Goal: Transaction & Acquisition: Purchase product/service

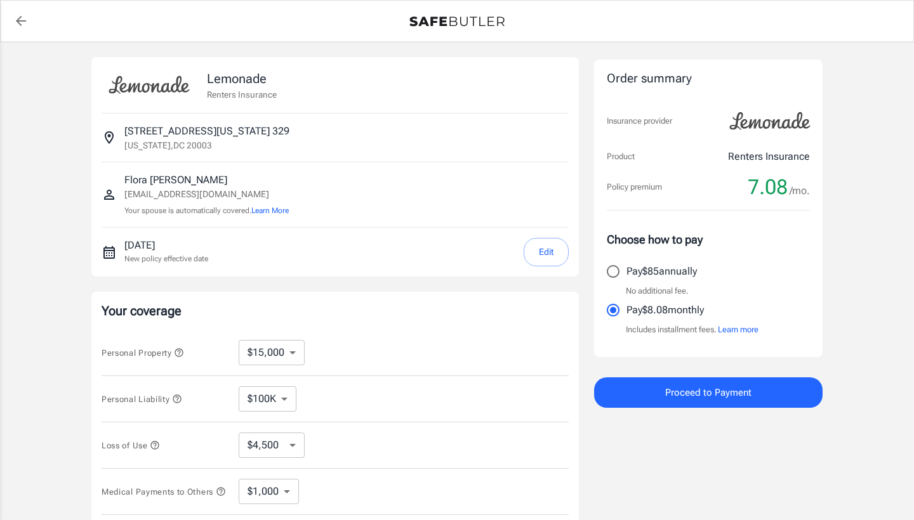
select select "15000"
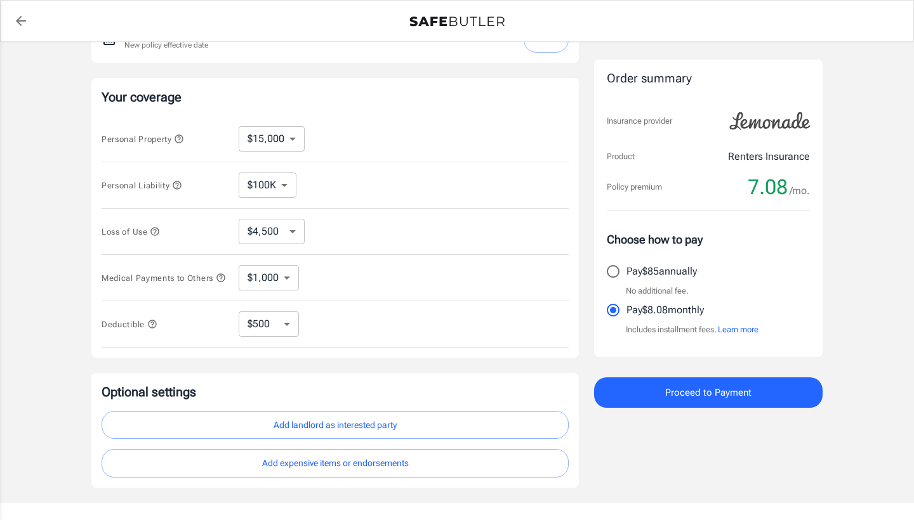
scroll to position [200, 0]
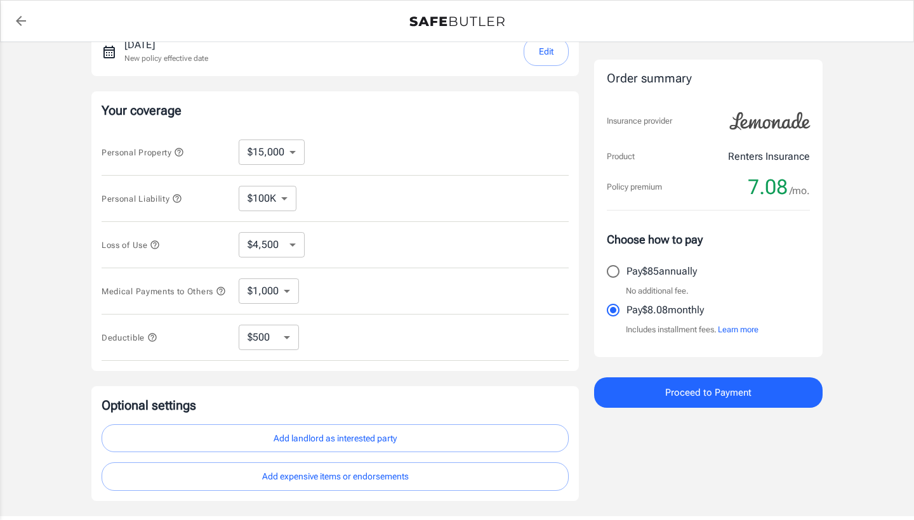
click at [180, 200] on icon "button" at bounding box center [177, 198] width 10 height 10
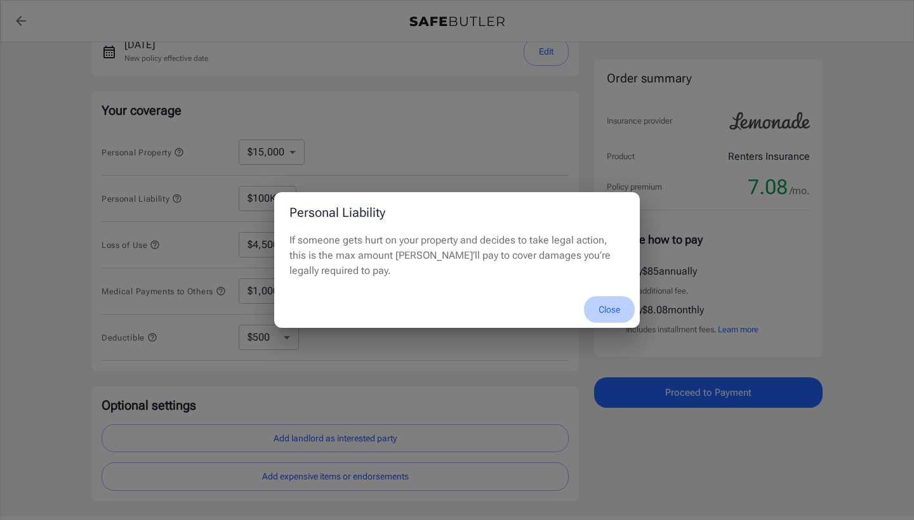
click at [606, 306] on button "Close" at bounding box center [609, 309] width 51 height 27
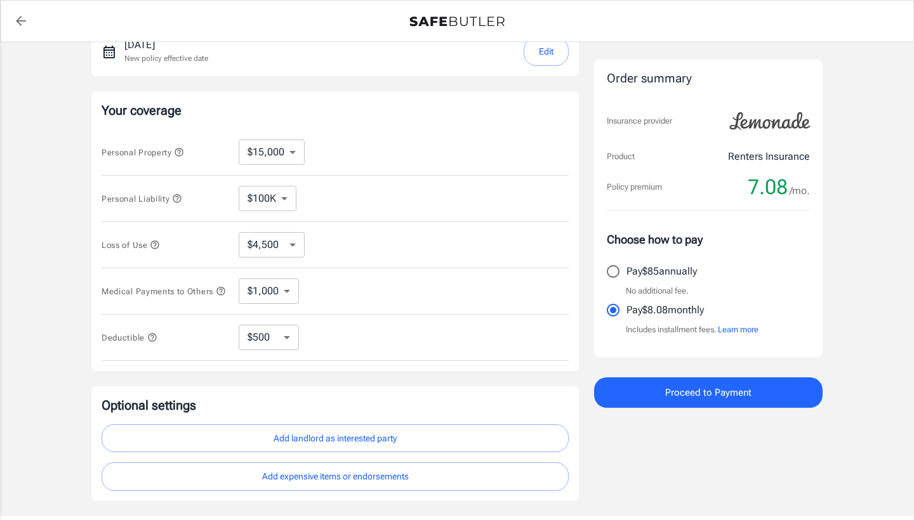
click at [156, 241] on icon "button" at bounding box center [155, 245] width 10 height 10
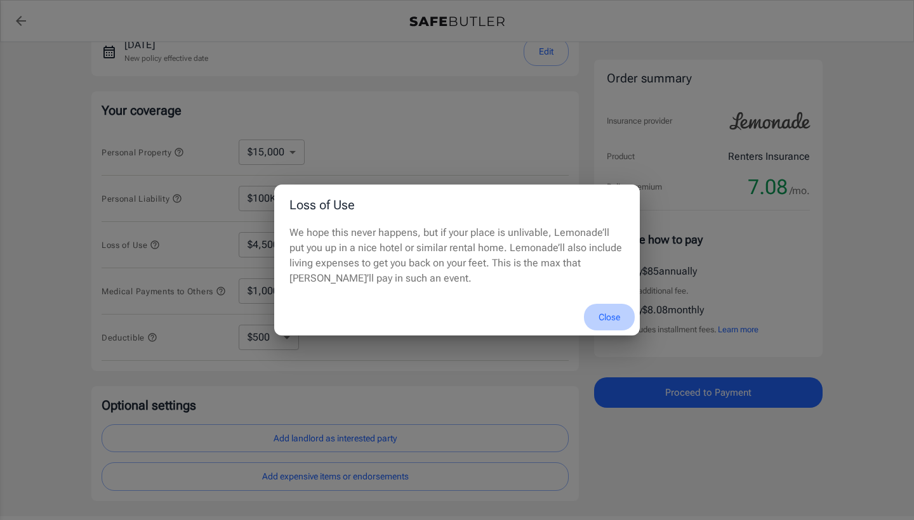
click at [606, 318] on button "Close" at bounding box center [609, 317] width 51 height 27
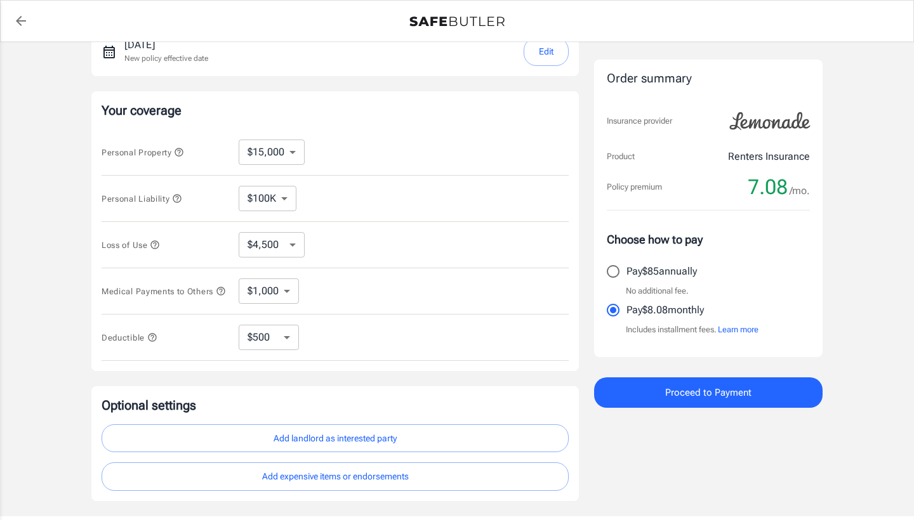
click at [216, 296] on icon "button" at bounding box center [221, 291] width 10 height 10
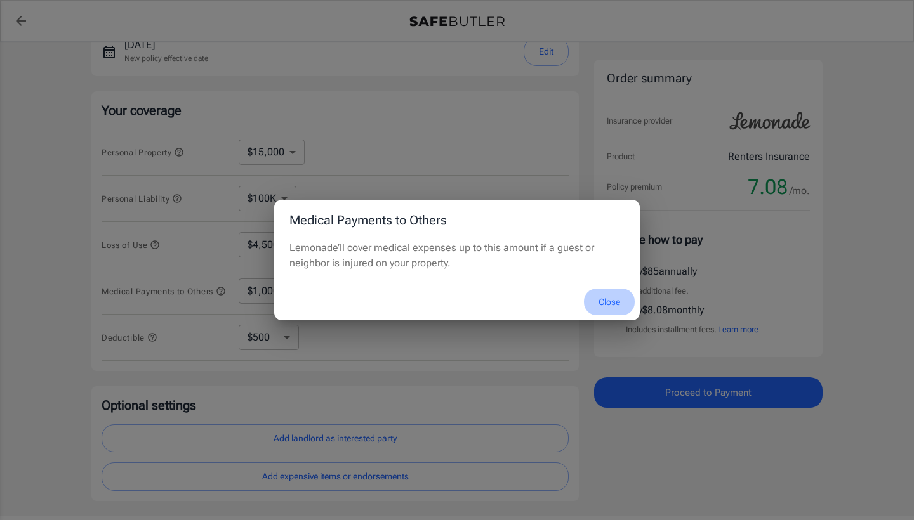
click at [610, 303] on button "Close" at bounding box center [609, 302] width 51 height 27
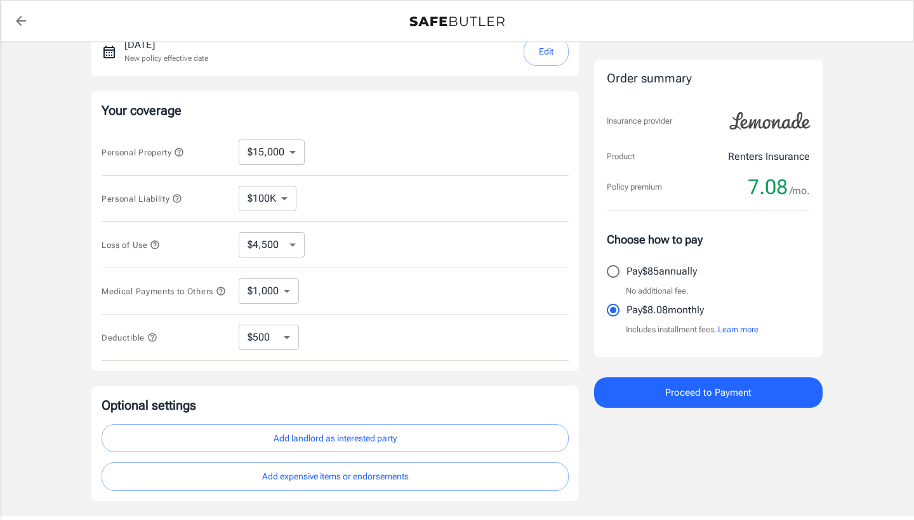
click at [155, 345] on button "Deductible" at bounding box center [130, 337] width 56 height 15
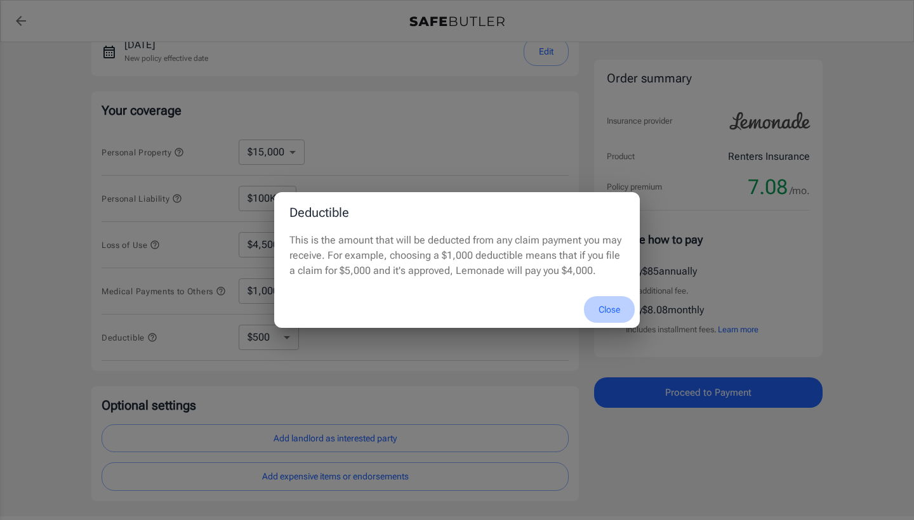
click at [615, 309] on button "Close" at bounding box center [609, 309] width 51 height 27
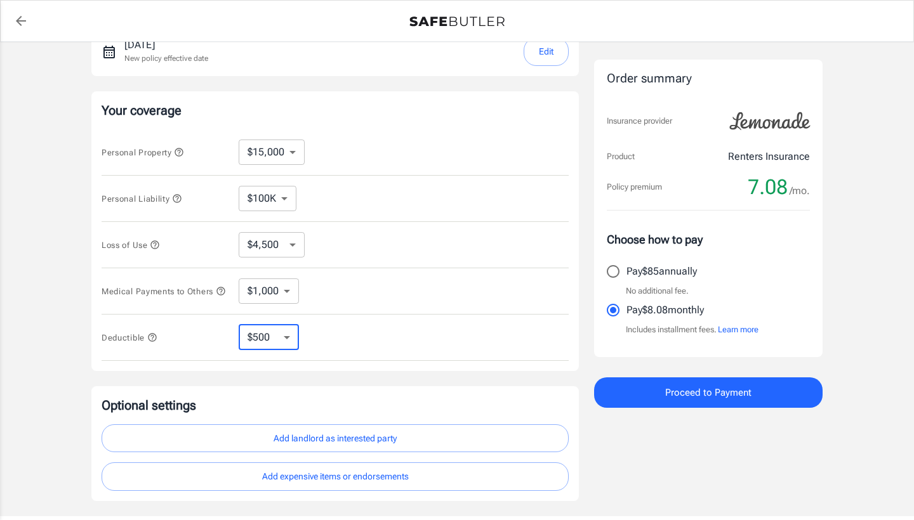
select select "1000"
select select "2500"
select select "5000"
select select "1000"
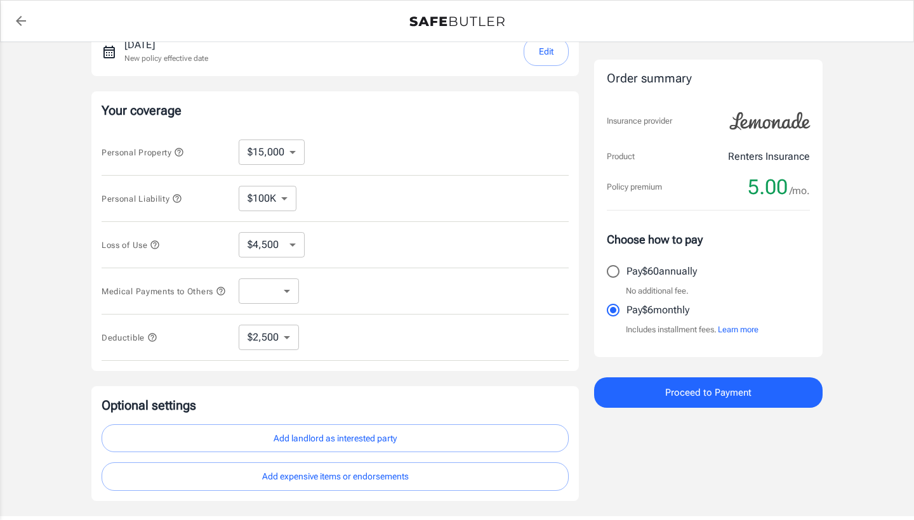
select select "1000"
select select "250000"
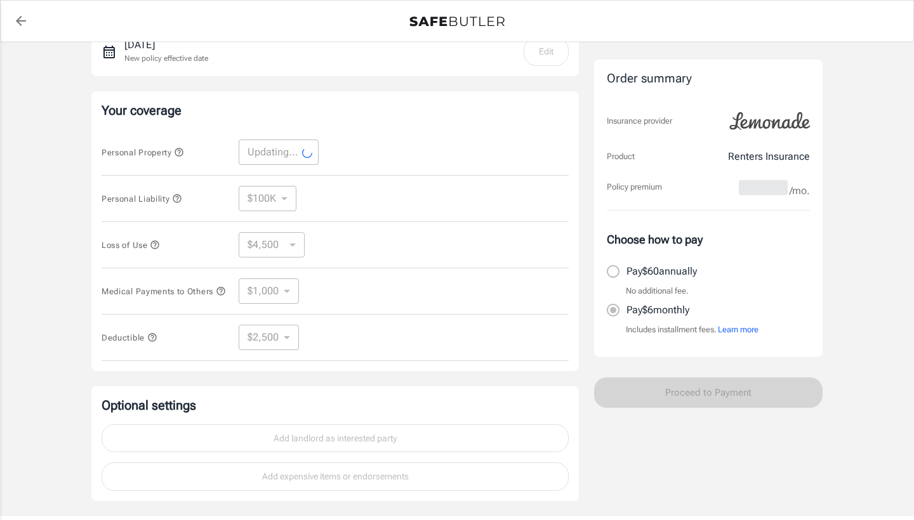
select select "250000"
select select "75000"
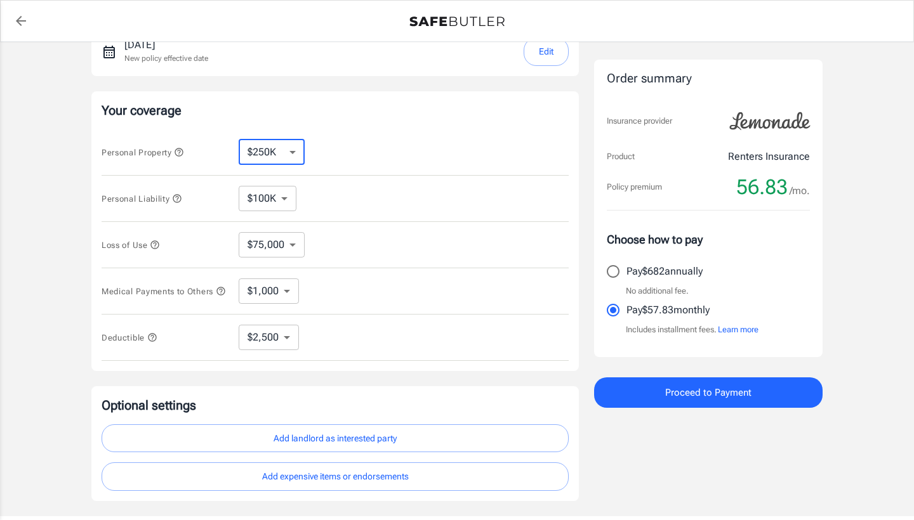
select select "10000"
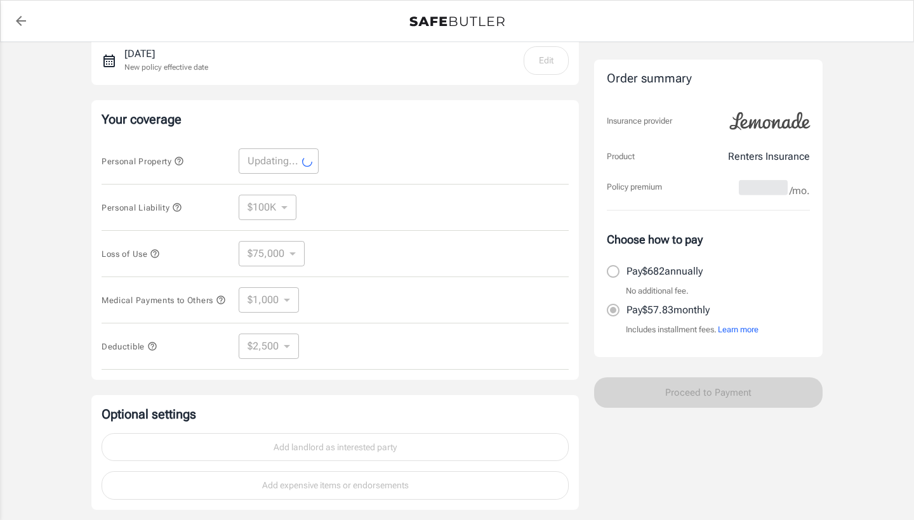
scroll to position [190, 0]
select select "10000"
select select "3000"
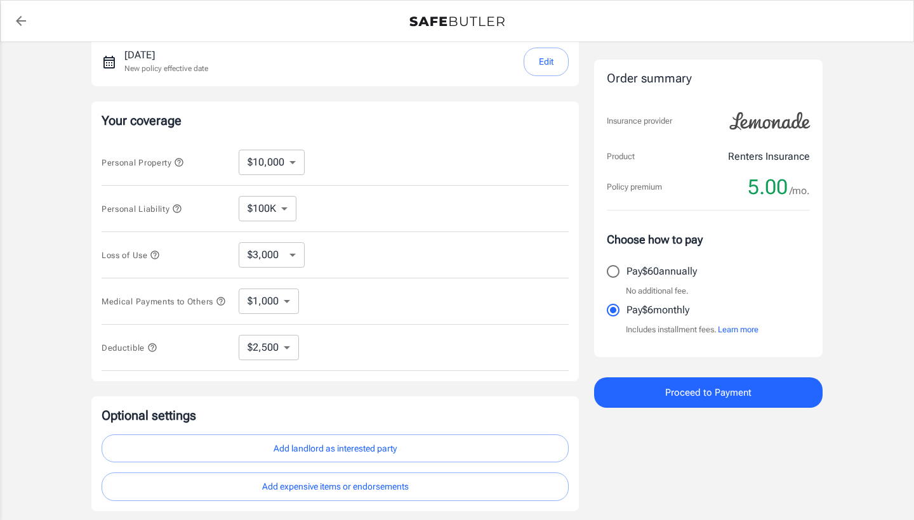
click at [176, 204] on icon "button" at bounding box center [177, 209] width 10 height 10
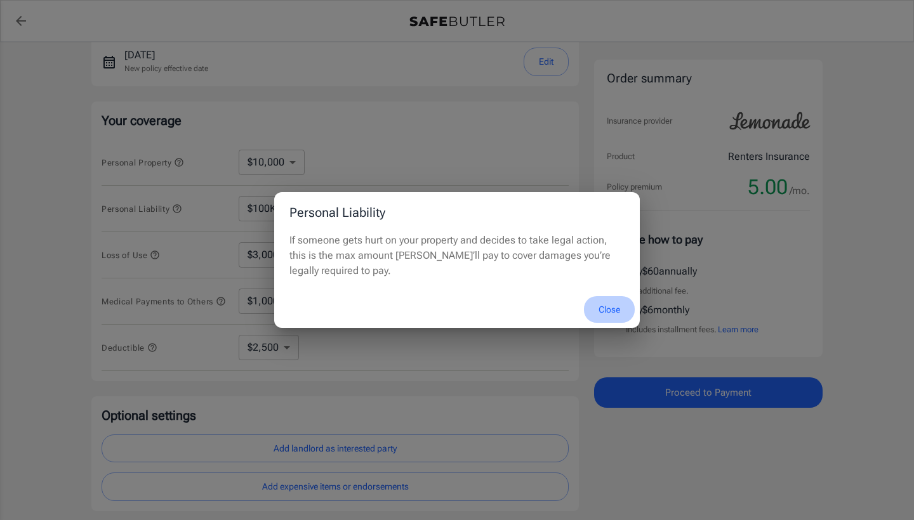
click at [608, 299] on button "Close" at bounding box center [609, 309] width 51 height 27
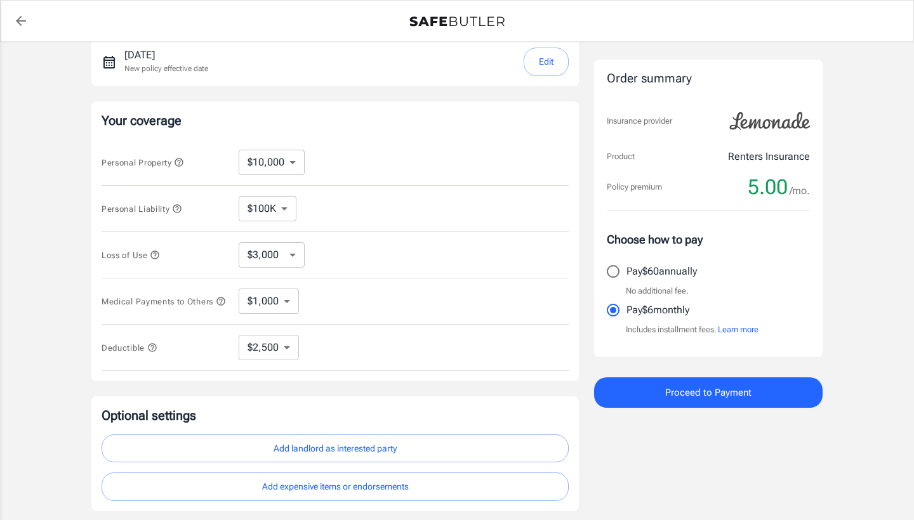
click at [155, 351] on icon "button" at bounding box center [152, 348] width 10 height 10
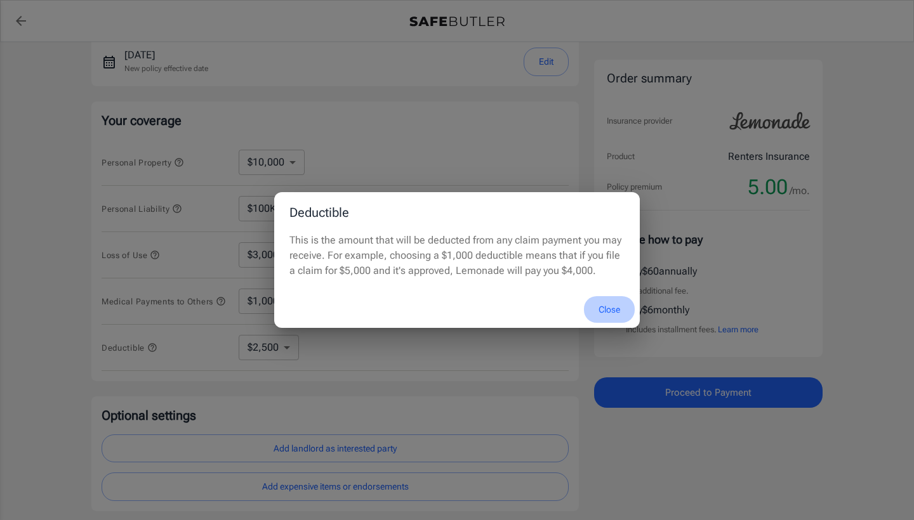
click at [612, 315] on button "Close" at bounding box center [609, 309] width 51 height 27
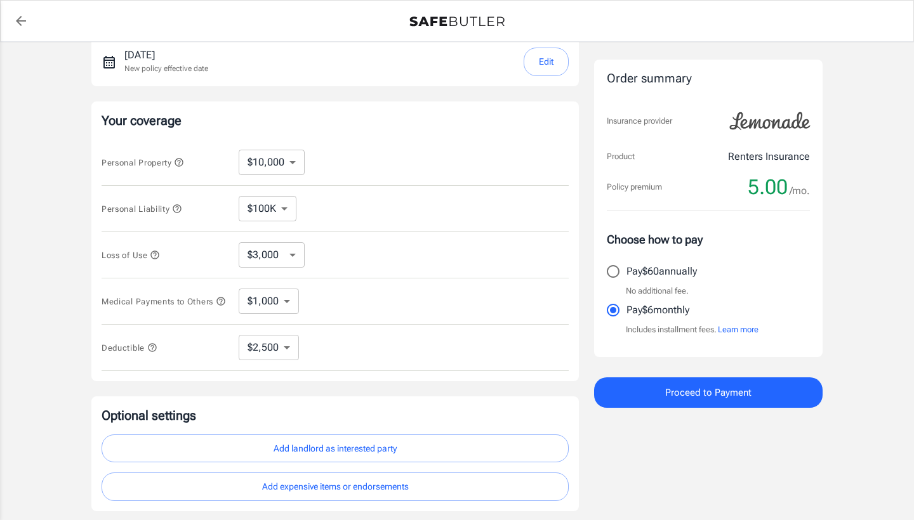
scroll to position [187, 0]
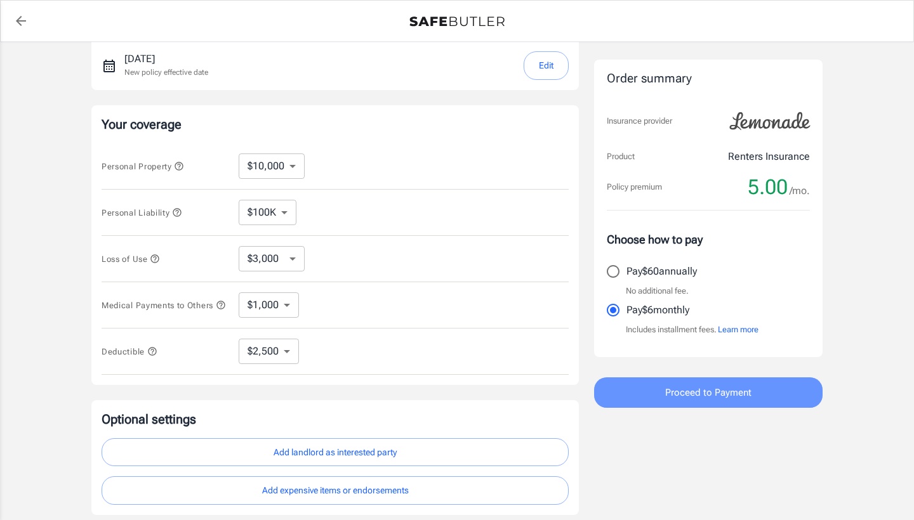
click at [671, 393] on span "Proceed to Payment" at bounding box center [708, 392] width 86 height 16
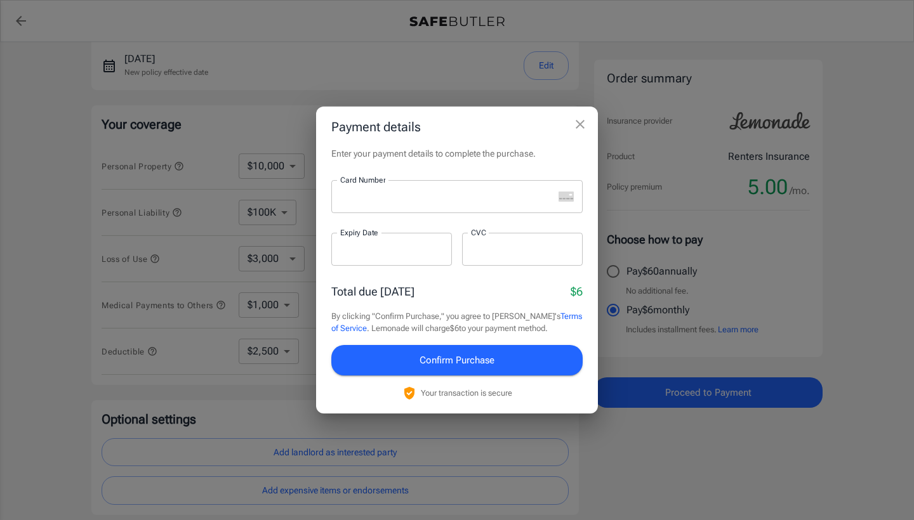
click at [627, 447] on div "Payment details Enter your payment details to complete the purchase. Card Numbe…" at bounding box center [457, 260] width 914 height 520
click at [581, 121] on icon "close" at bounding box center [579, 124] width 15 height 15
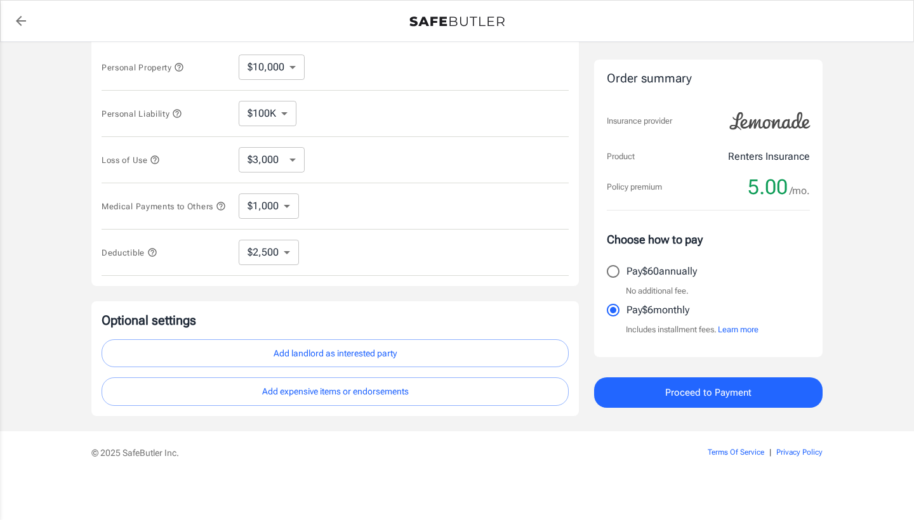
scroll to position [289, 0]
click at [492, 350] on button "Add landlord as interested party" at bounding box center [335, 353] width 467 height 29
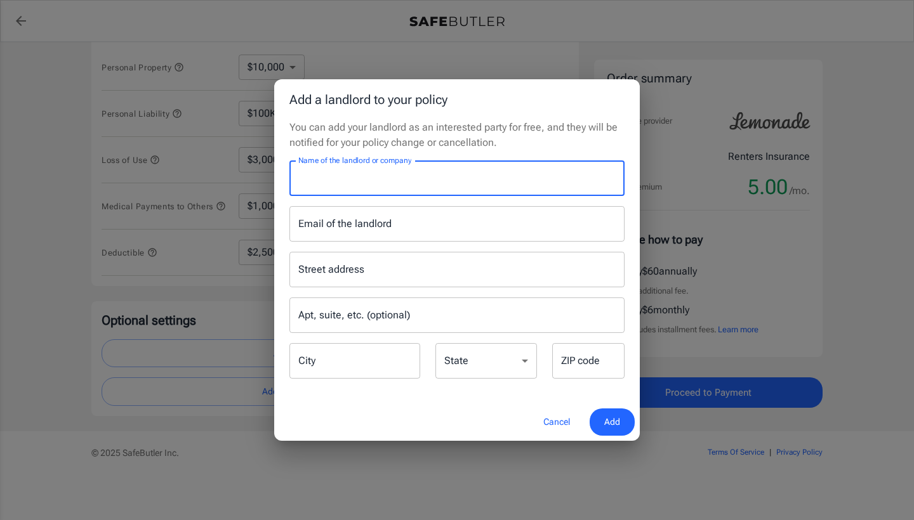
click at [438, 171] on input "Name of the landlord or company" at bounding box center [456, 179] width 335 height 36
type input "I"
type input "The Illume Apartments - Greystar"
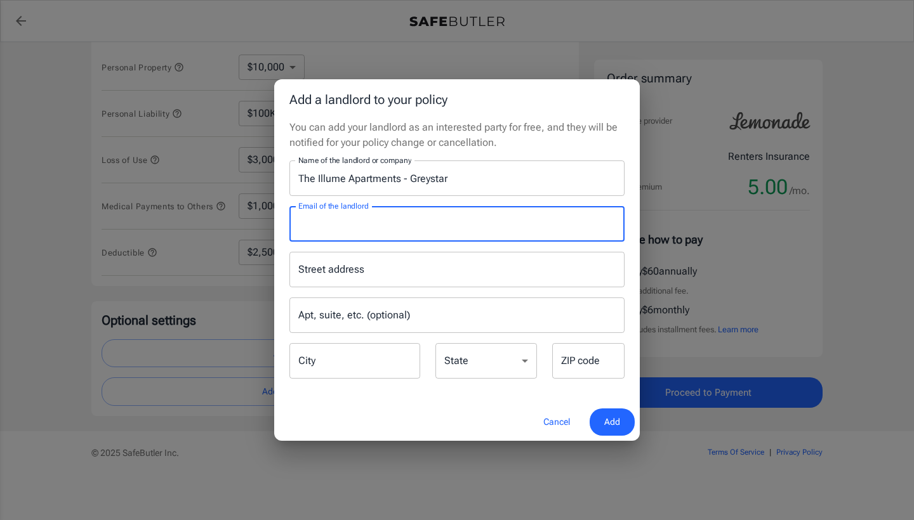
click at [508, 232] on input "Email of the landlord" at bounding box center [456, 224] width 335 height 36
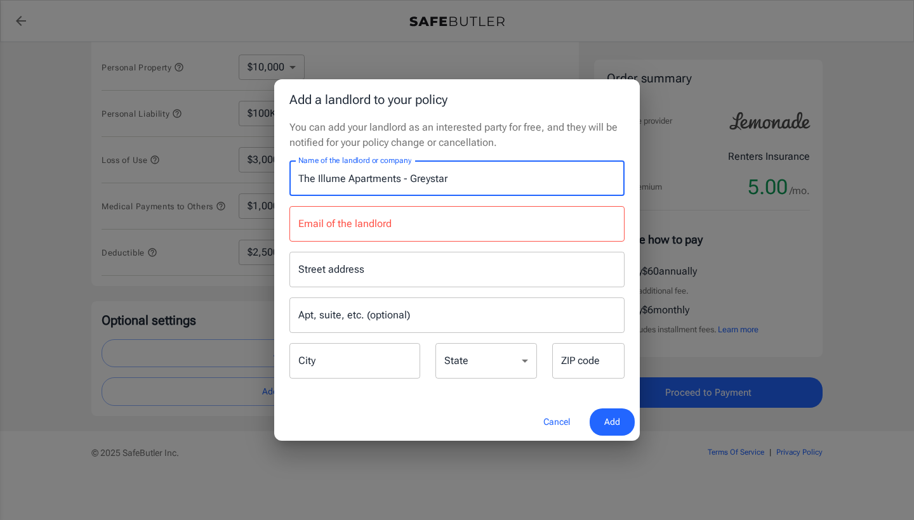
click at [291, 192] on input "The Illume Apartments - Greystar" at bounding box center [456, 179] width 335 height 36
click at [321, 272] on div "Street address Street address" at bounding box center [456, 270] width 335 height 36
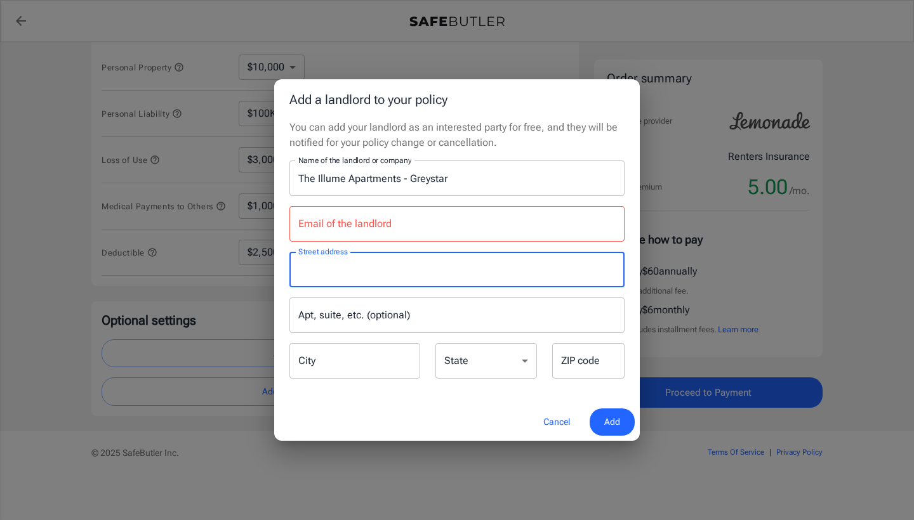
paste input "[STREET_ADDRESS][US_STATE][US_STATE]"
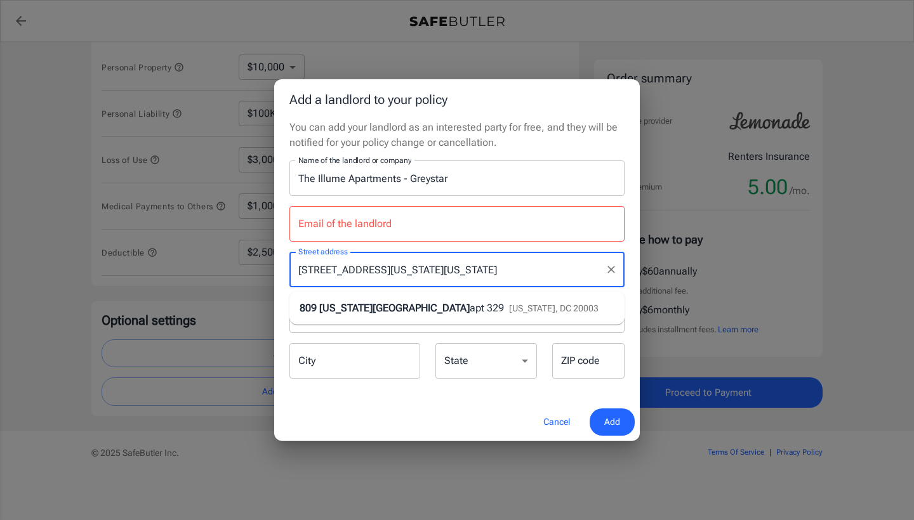
drag, startPoint x: 423, startPoint y: 270, endPoint x: 455, endPoint y: 270, distance: 33.0
click at [455, 270] on input "[STREET_ADDRESS][US_STATE][US_STATE]" at bounding box center [447, 270] width 305 height 24
click at [459, 303] on span "[US_STATE][GEOGRAPHIC_DATA]" at bounding box center [394, 308] width 150 height 12
type input "[STREET_ADDRESS][US_STATE]"
type input "[US_STATE]"
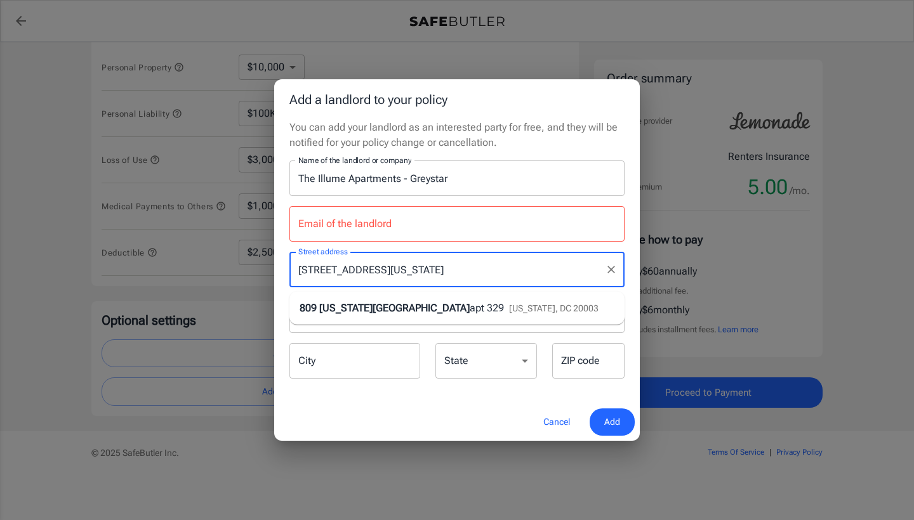
select select "DC"
type input "20003"
drag, startPoint x: 495, startPoint y: 269, endPoint x: 455, endPoint y: 269, distance: 40.6
click at [455, 269] on input "[STREET_ADDRESS][US_STATE]" at bounding box center [447, 270] width 305 height 24
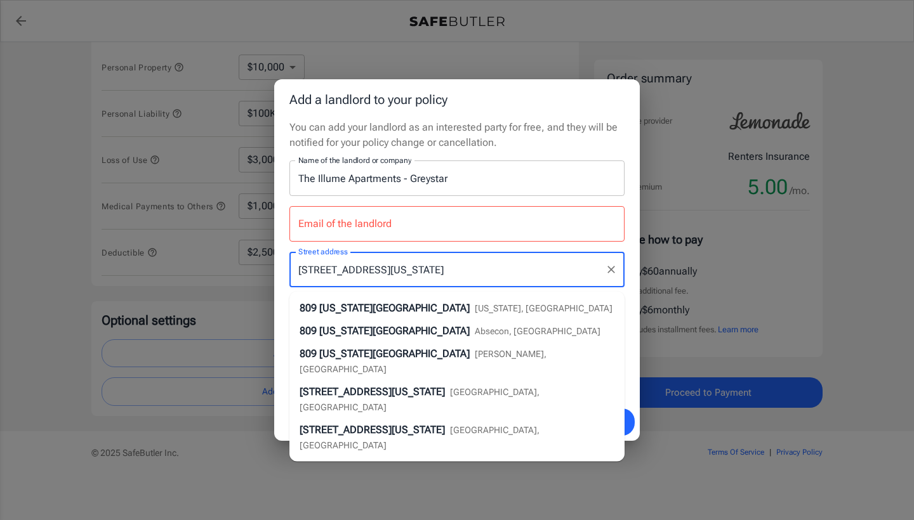
click at [475, 306] on span "[US_STATE], [GEOGRAPHIC_DATA]" at bounding box center [544, 308] width 138 height 10
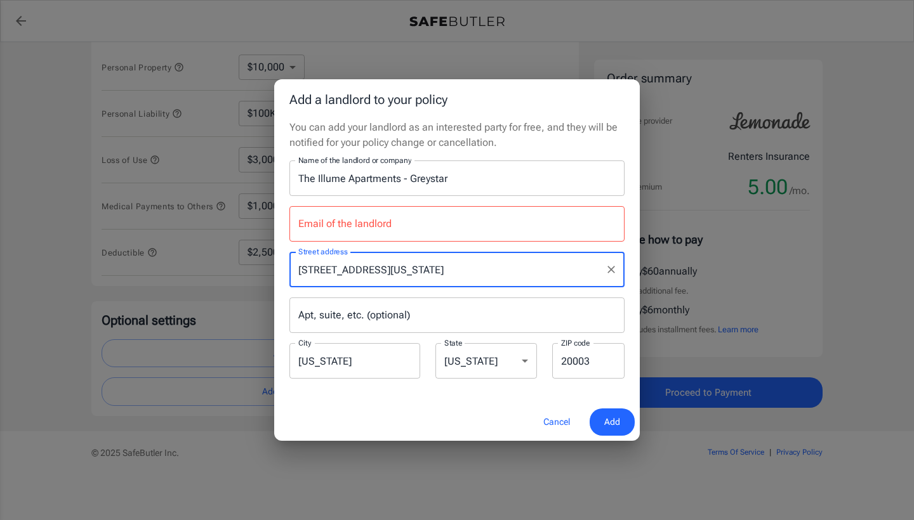
type input "[STREET_ADDRESS][US_STATE]"
click at [397, 482] on div "Add a landlord to your policy You can add your landlord as an interested party …" at bounding box center [457, 260] width 914 height 520
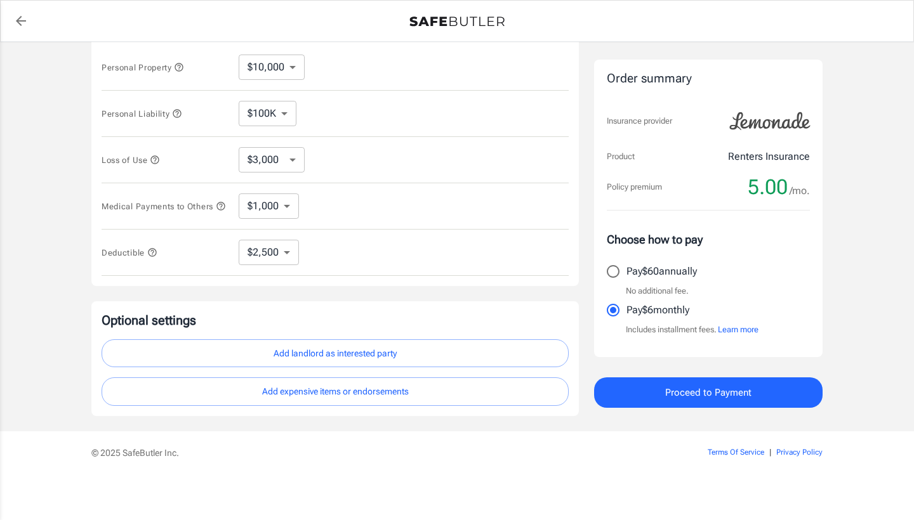
click at [387, 353] on button "Add landlord as interested party" at bounding box center [335, 353] width 467 height 29
select select "DC"
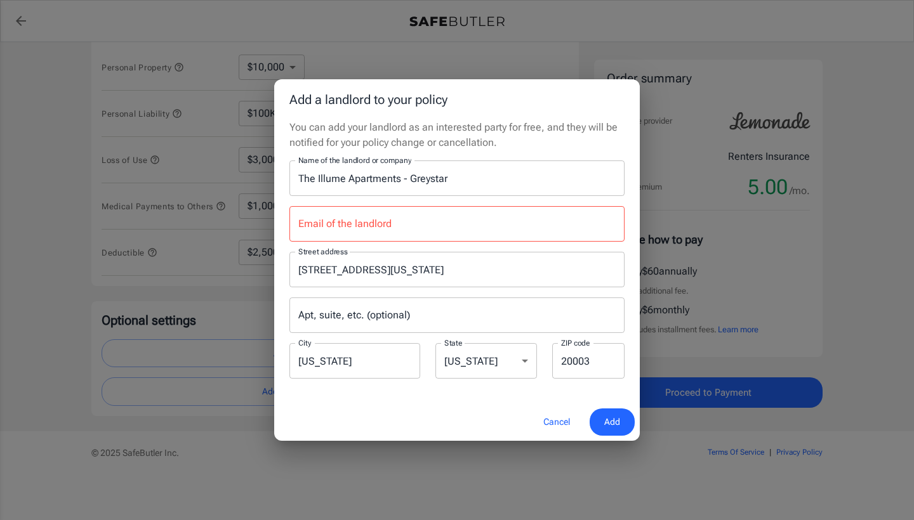
click at [386, 236] on input "Email of the landlord" at bounding box center [456, 224] width 335 height 36
paste input "[EMAIL_ADDRESS][DOMAIN_NAME]"
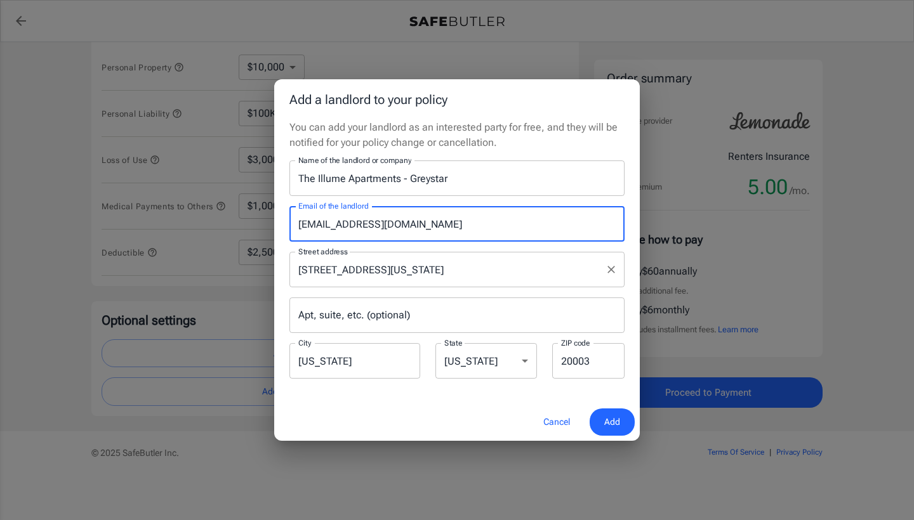
click at [488, 252] on div "[STREET_ADDRESS][US_STATE] address" at bounding box center [456, 270] width 335 height 36
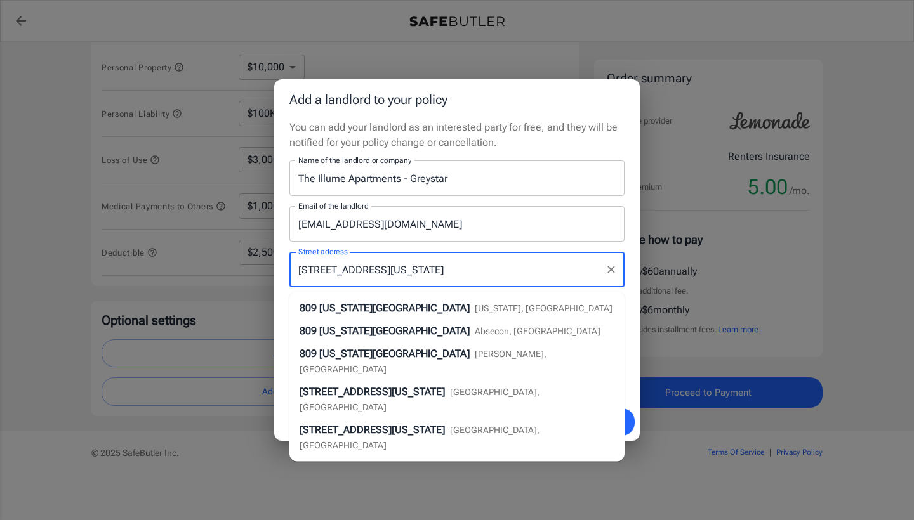
click at [449, 297] on li "[STREET_ADDRESS][US_STATE][US_STATE]" at bounding box center [456, 308] width 335 height 23
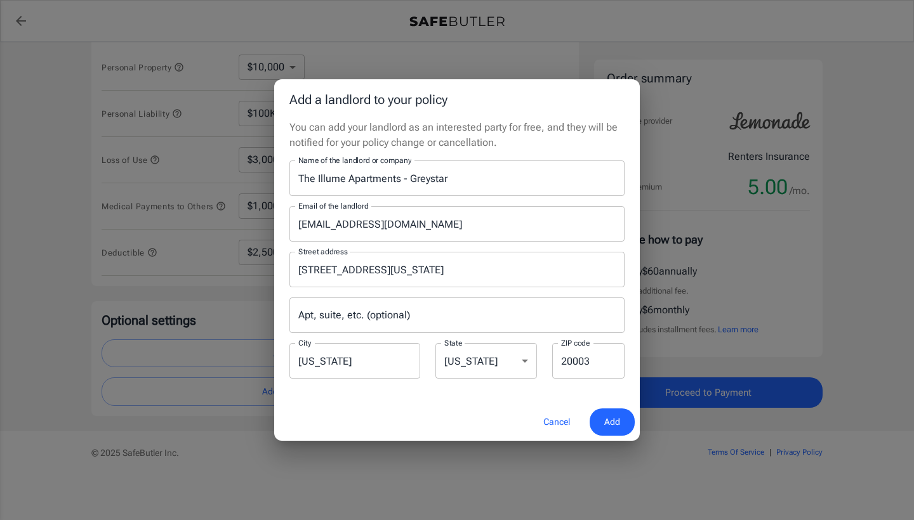
click at [445, 409] on div "Cancel Add" at bounding box center [456, 421] width 365 height 37
click at [341, 225] on input "[EMAIL_ADDRESS][DOMAIN_NAME]" at bounding box center [456, 224] width 335 height 36
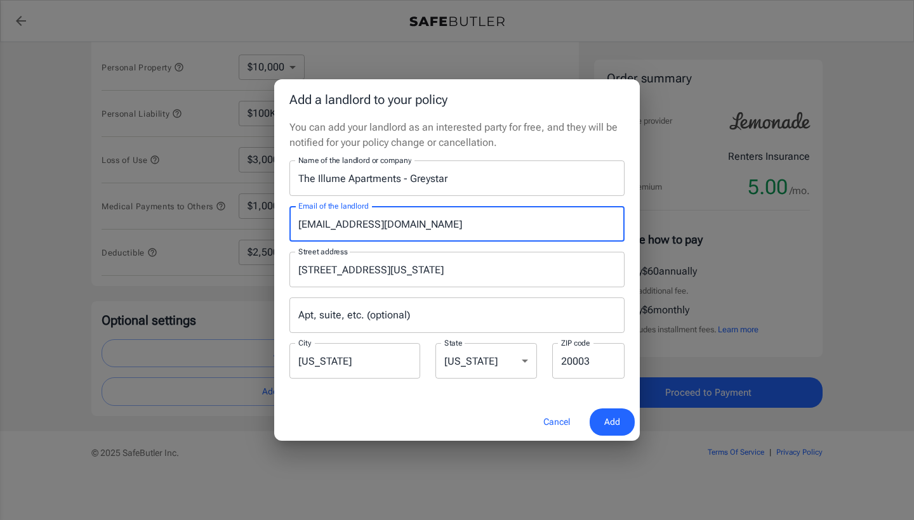
type input "[EMAIL_ADDRESS][DOMAIN_NAME]"
click at [404, 421] on div "Cancel Add" at bounding box center [456, 421] width 365 height 37
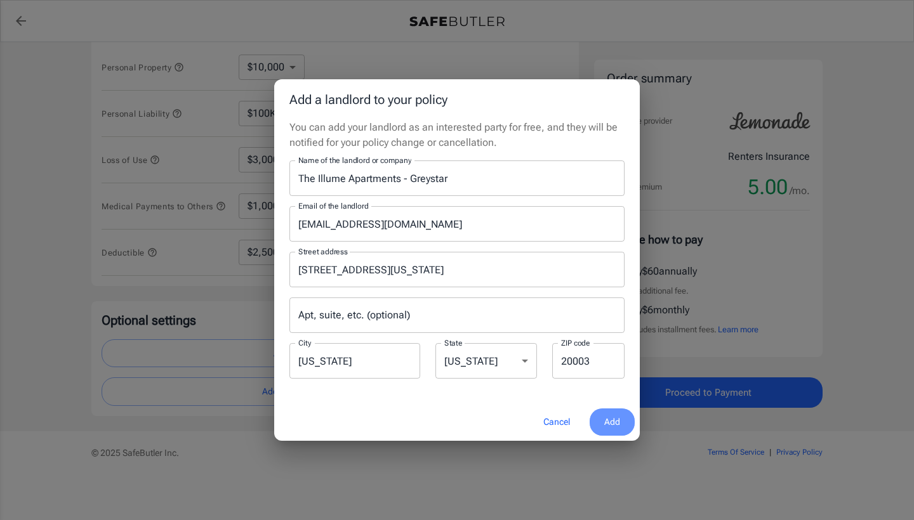
click at [613, 432] on button "Add" at bounding box center [611, 422] width 45 height 27
